Goal: Task Accomplishment & Management: Manage account settings

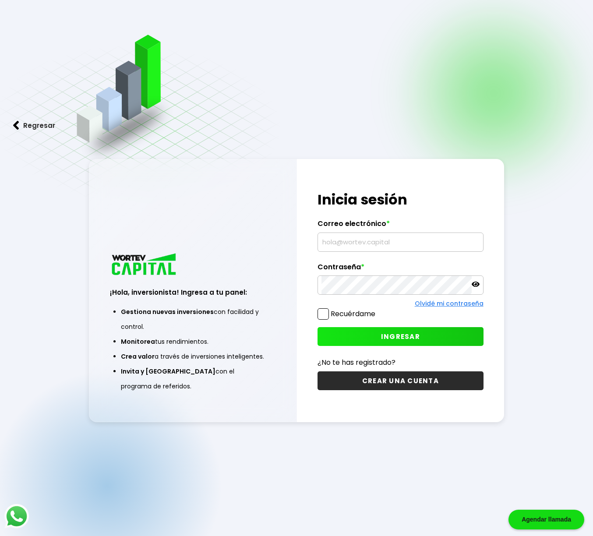
click at [359, 247] on input "text" at bounding box center [400, 242] width 158 height 18
type input "[EMAIL_ADDRESS][DOMAIN_NAME]"
click at [348, 335] on button "INGRESAR" at bounding box center [399, 336] width 165 height 19
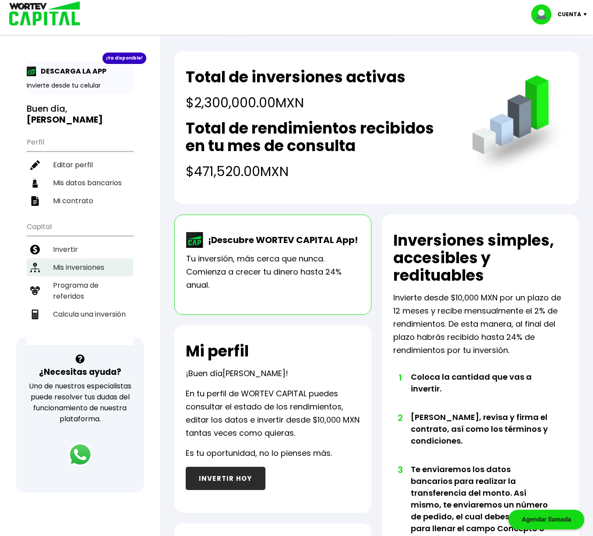
click at [84, 261] on li "Mis inversiones" at bounding box center [80, 267] width 106 height 18
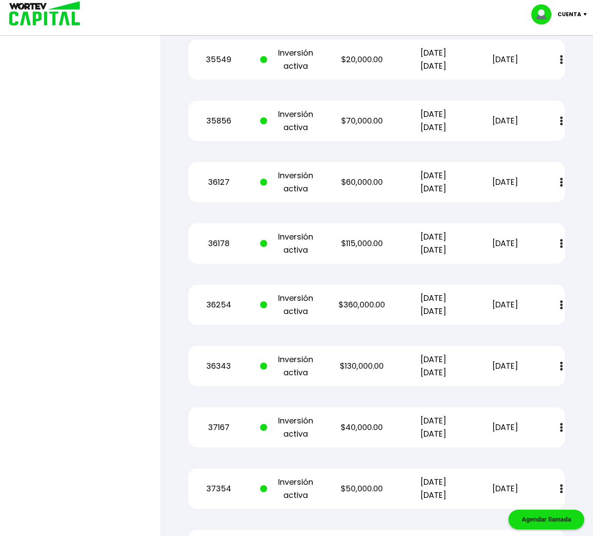
scroll to position [575, 0]
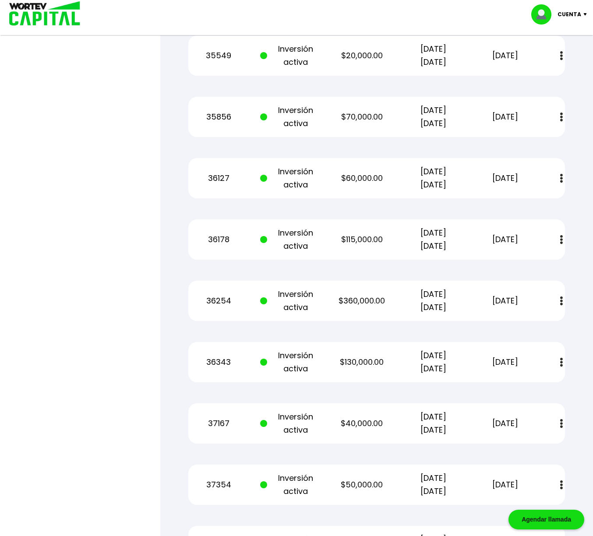
click at [562, 302] on img at bounding box center [561, 300] width 3 height 9
click at [541, 327] on img at bounding box center [540, 324] width 7 height 8
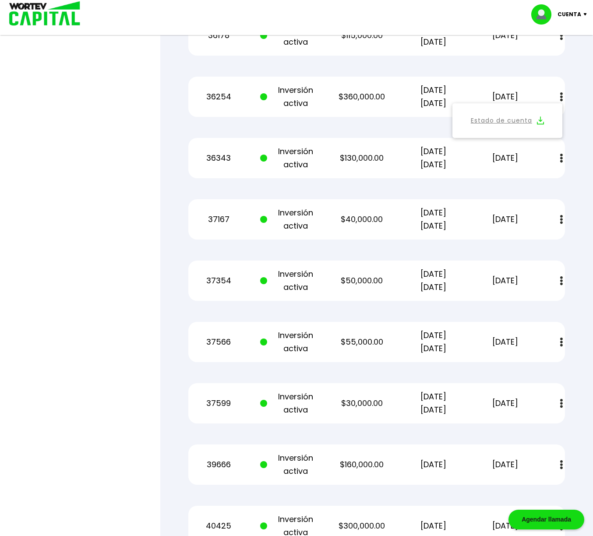
scroll to position [781, 0]
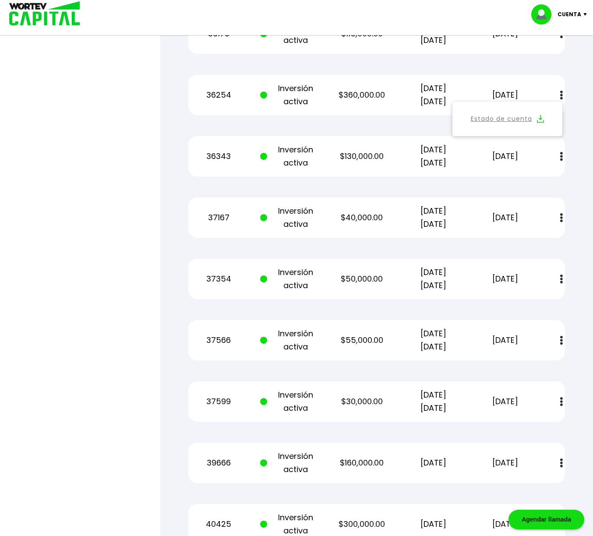
click at [561, 278] on img at bounding box center [561, 278] width 3 height 9
click at [526, 302] on link "Estado de cuenta" at bounding box center [501, 302] width 61 height 11
click at [574, 14] on p "Cuenta" at bounding box center [569, 14] width 24 height 13
click at [554, 60] on li "Cerrar sesión" at bounding box center [560, 58] width 70 height 18
